Goal: Obtain resource: Download file/media

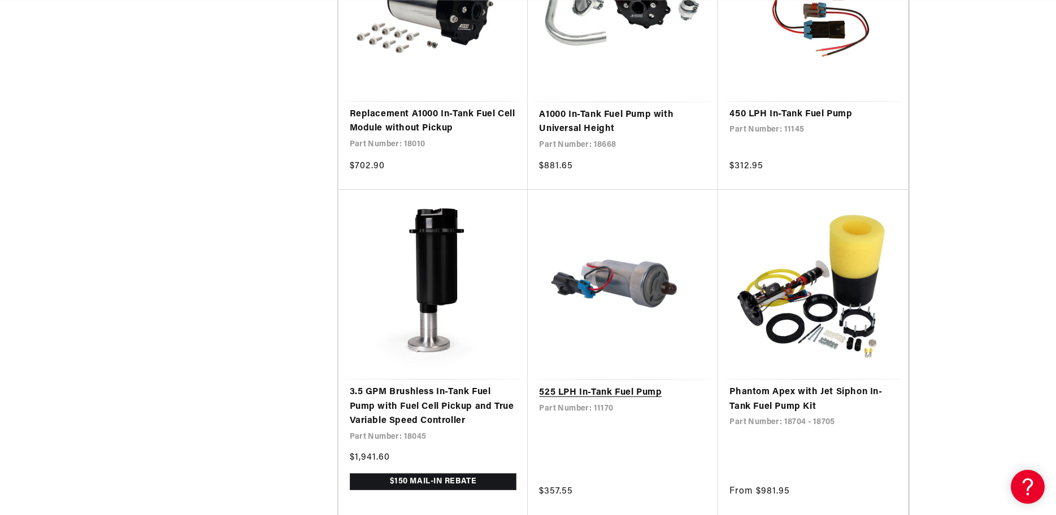
scroll to position [0, 1433]
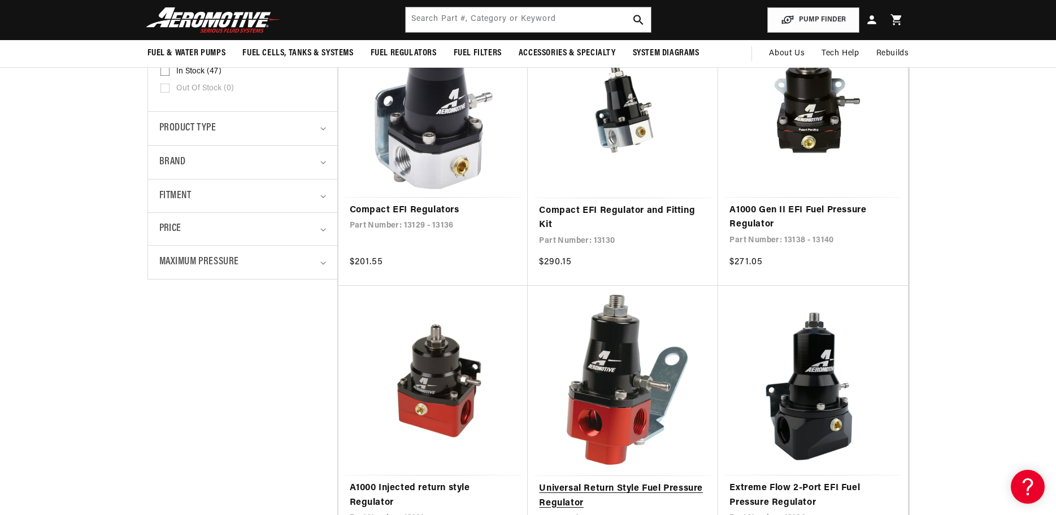
scroll to position [226, 0]
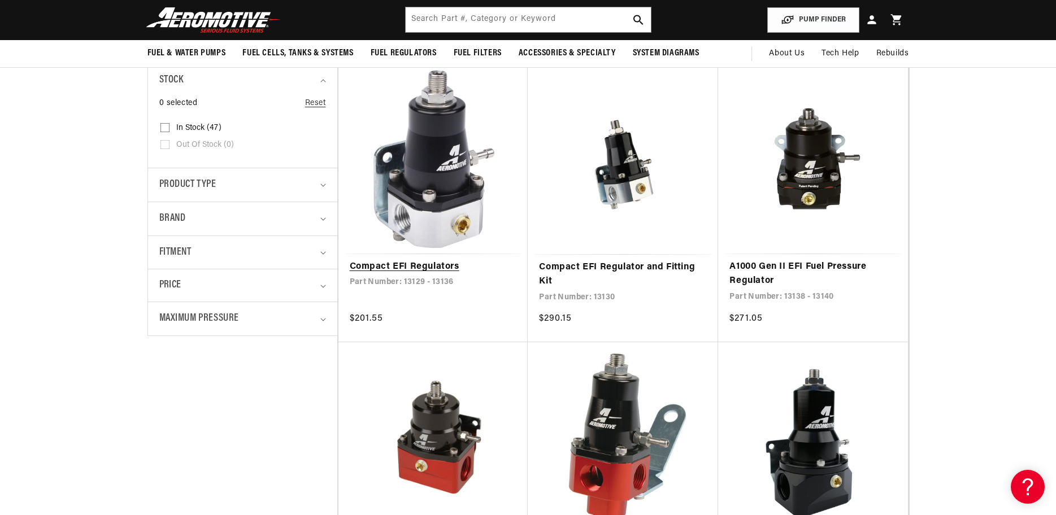
click at [420, 261] on link "Compact EFI Regulators" at bounding box center [433, 267] width 167 height 15
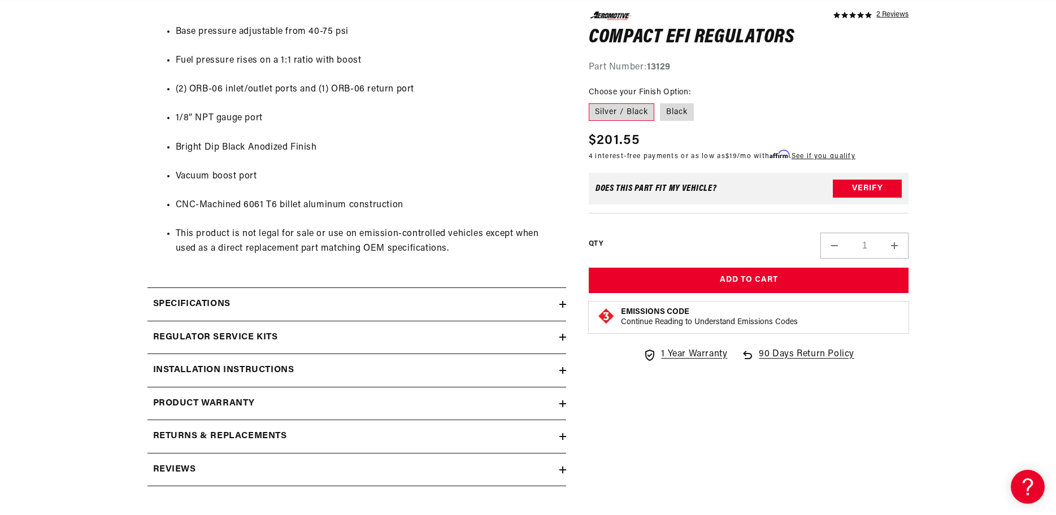
scroll to position [678, 0]
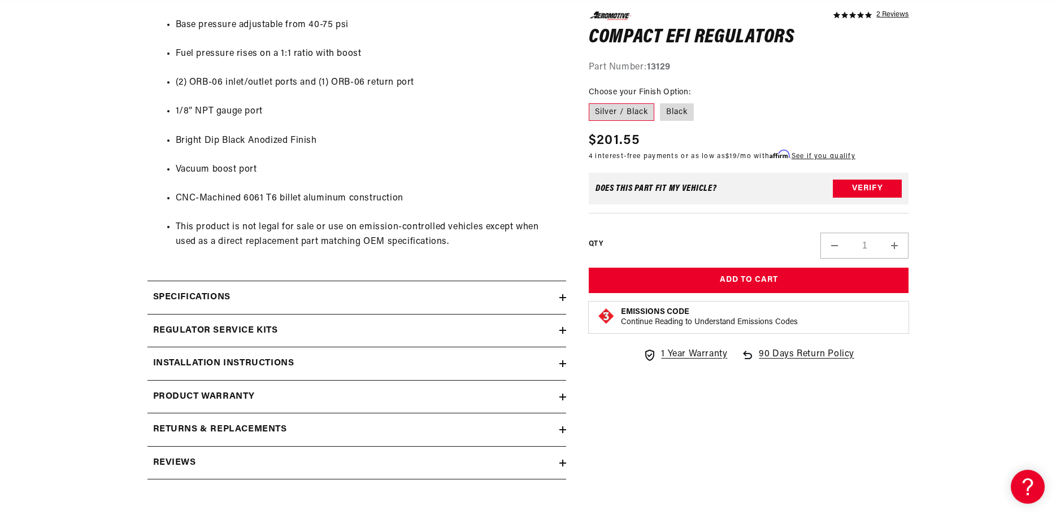
click at [475, 296] on div "Specifications" at bounding box center [353, 297] width 412 height 15
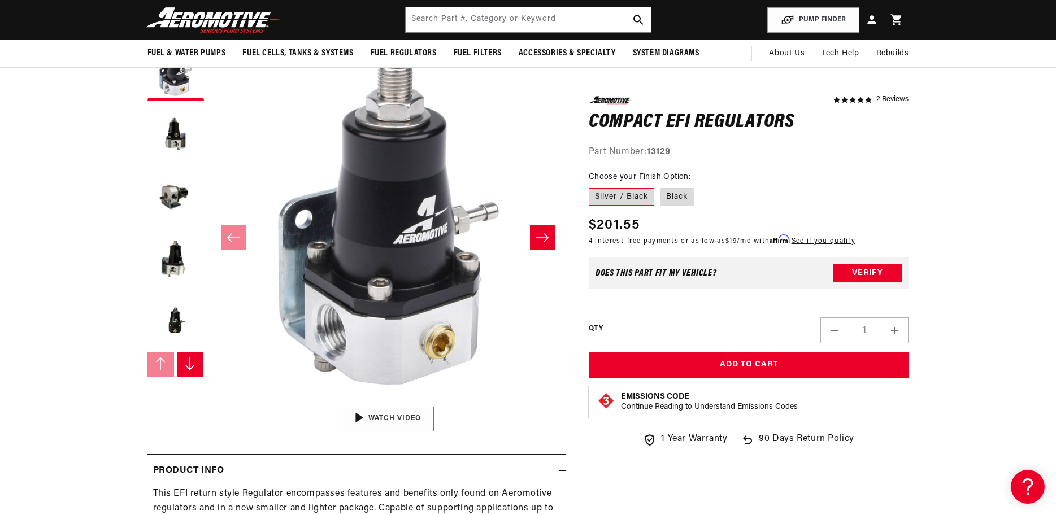
scroll to position [0, 0]
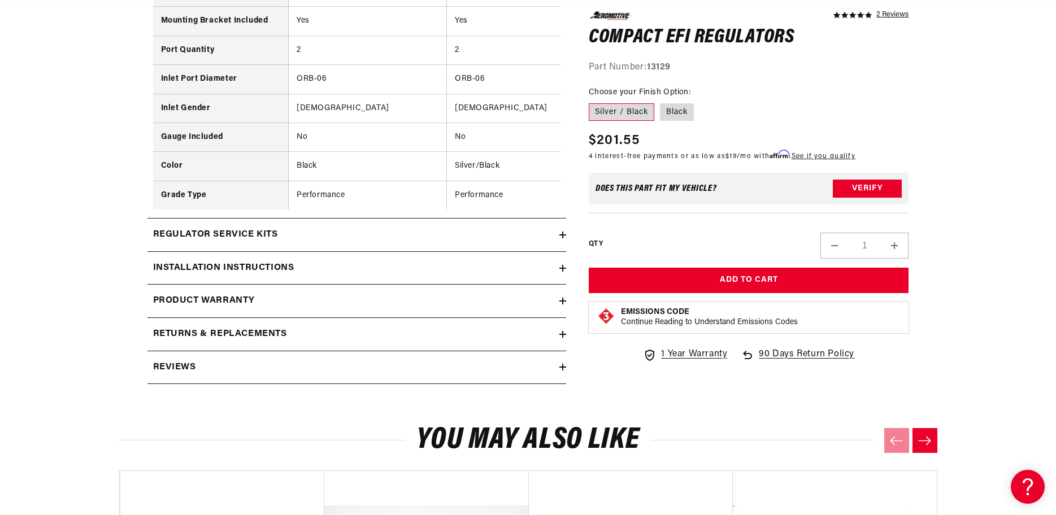
click at [186, 268] on summary "Installation Instructions" at bounding box center [356, 268] width 419 height 33
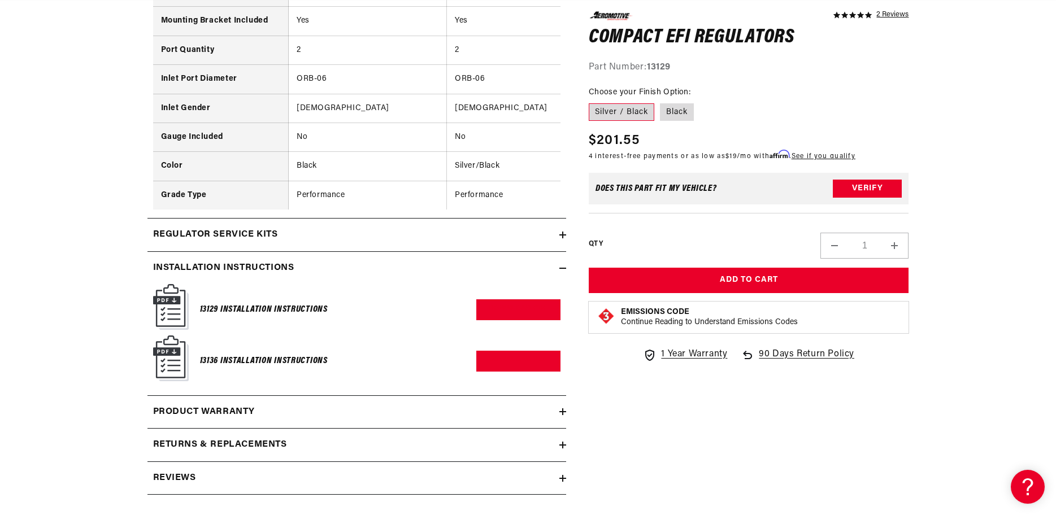
click at [271, 317] on h6 "13129 Installation Instructions" at bounding box center [264, 309] width 128 height 15
click at [536, 320] on link "Download PDF" at bounding box center [518, 309] width 84 height 21
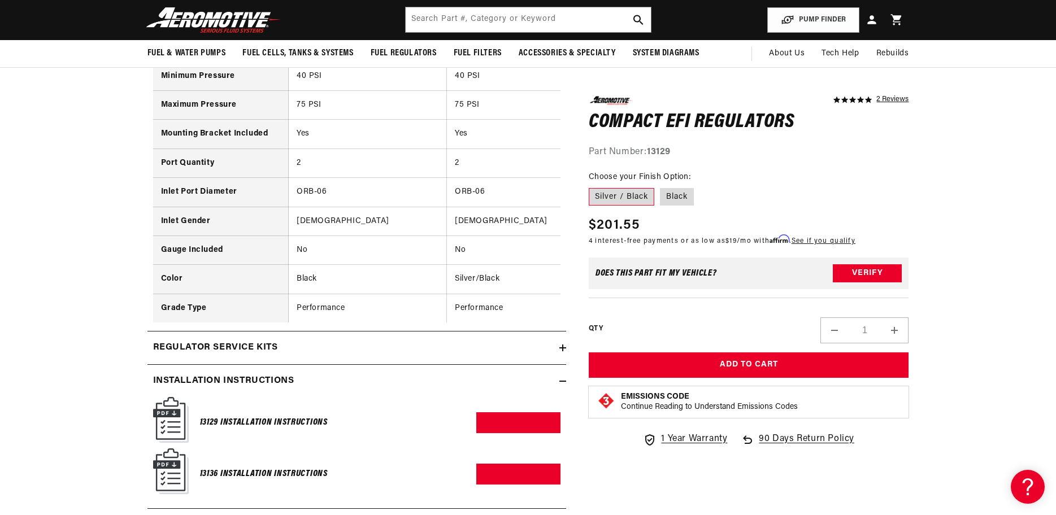
scroll to position [0, 1433]
